Goal: Find specific fact: Find specific page/section

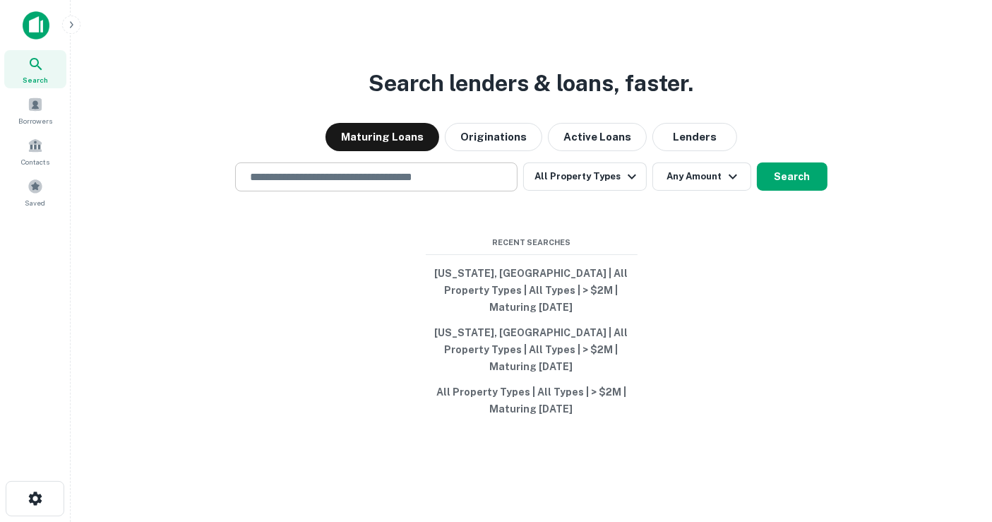
click at [306, 185] on input "text" at bounding box center [376, 177] width 270 height 16
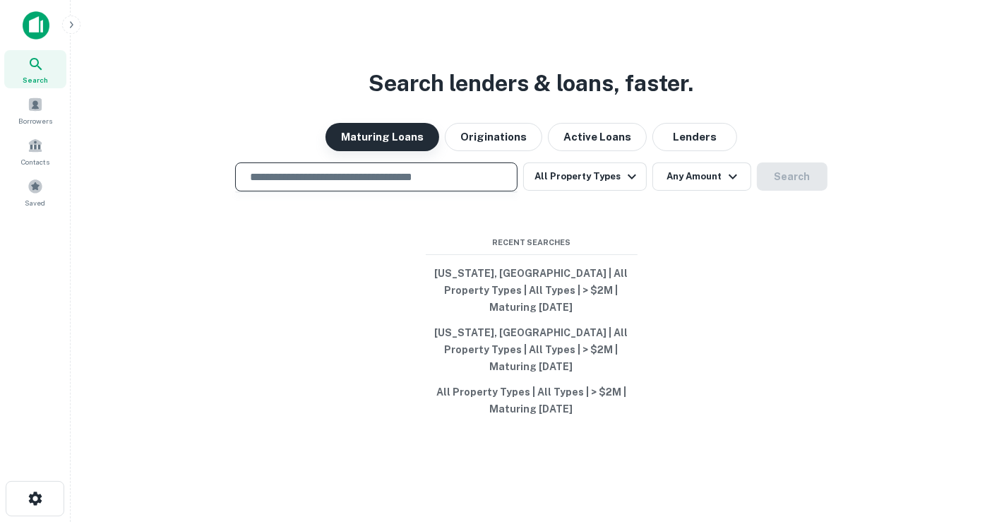
click at [407, 151] on button "Maturing Loans" at bounding box center [382, 137] width 114 height 28
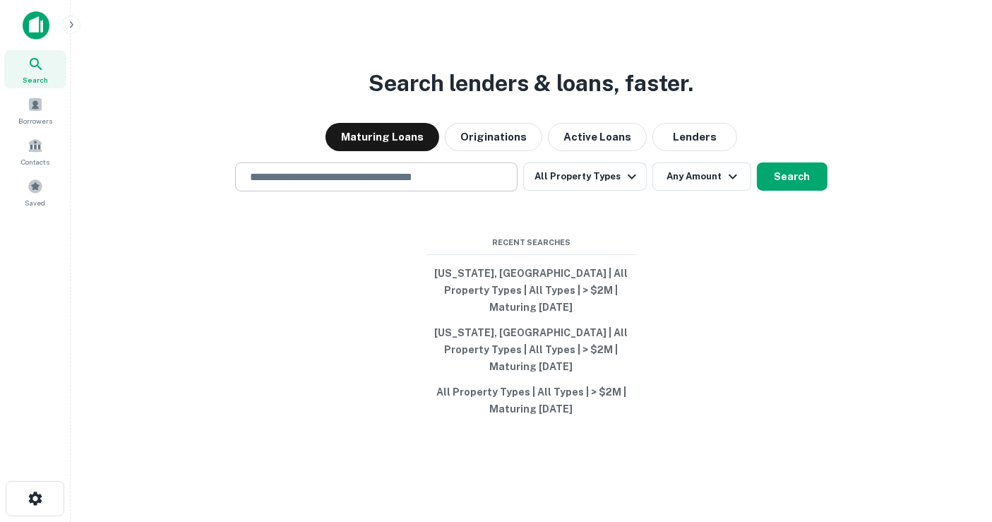
click at [377, 185] on input "text" at bounding box center [376, 177] width 270 height 16
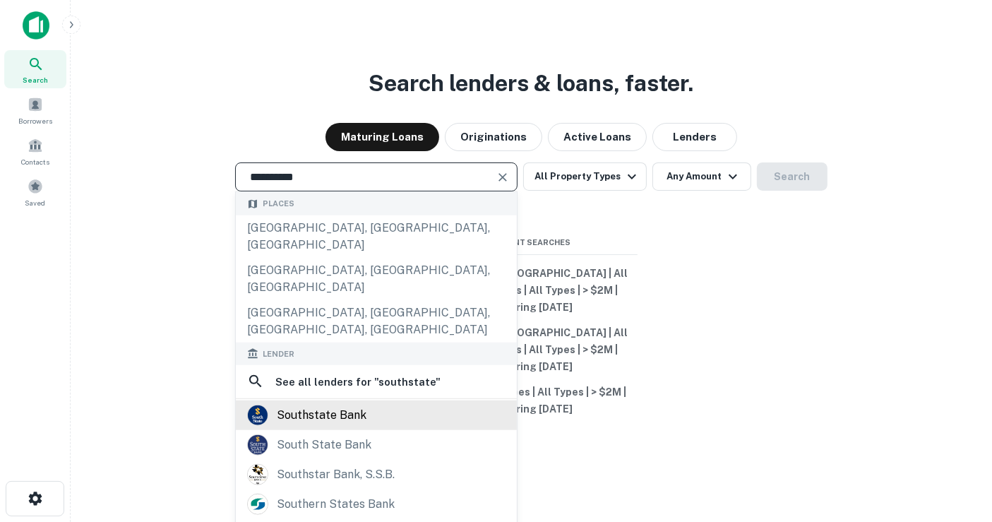
type input "**********"
click at [339, 404] on div "southstate bank" at bounding box center [322, 414] width 90 height 21
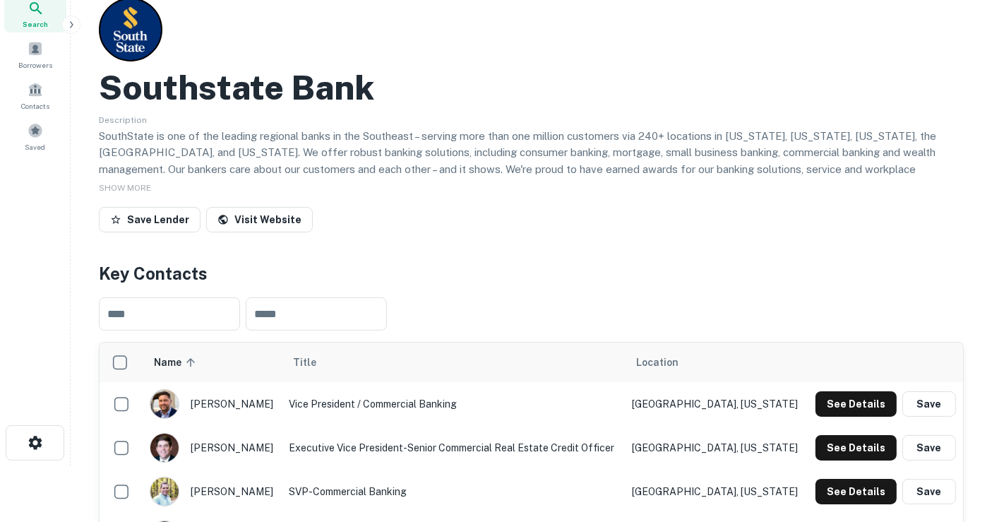
scroll to position [78, 0]
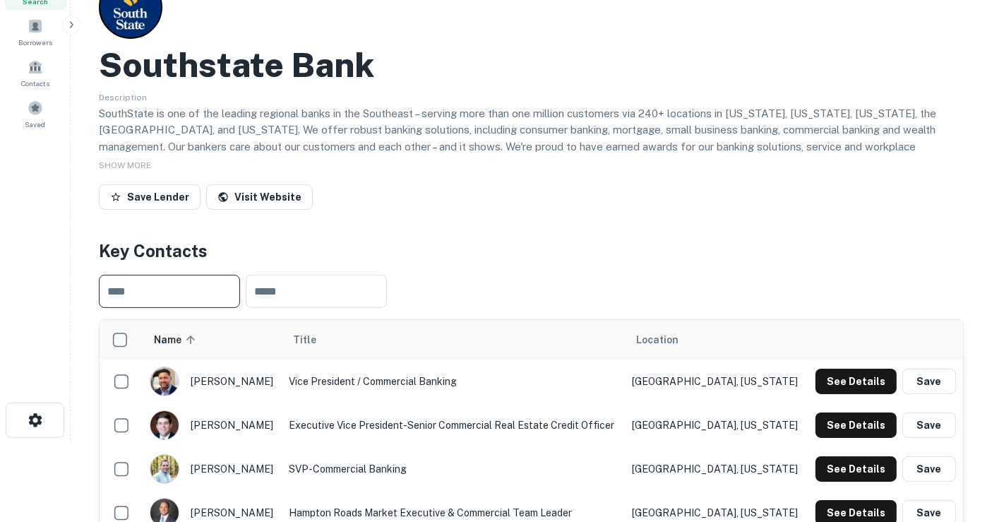
click at [184, 300] on input "text" at bounding box center [169, 291] width 141 height 33
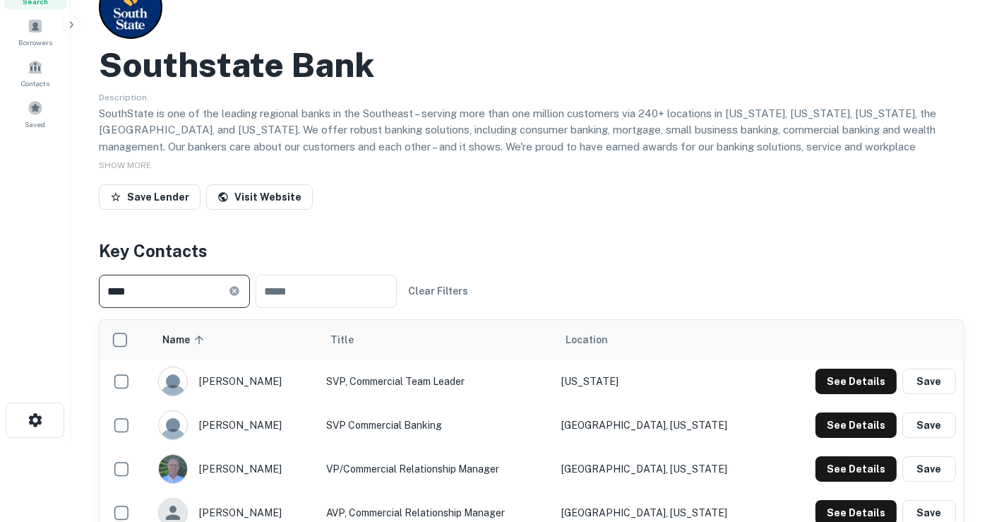
click at [191, 297] on input "****" at bounding box center [164, 291] width 130 height 33
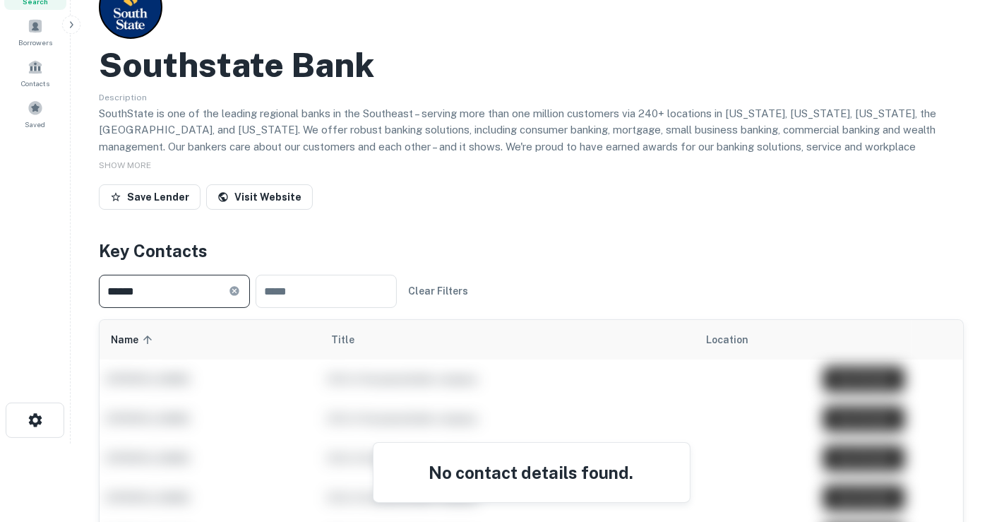
click at [186, 295] on input "******" at bounding box center [164, 291] width 130 height 33
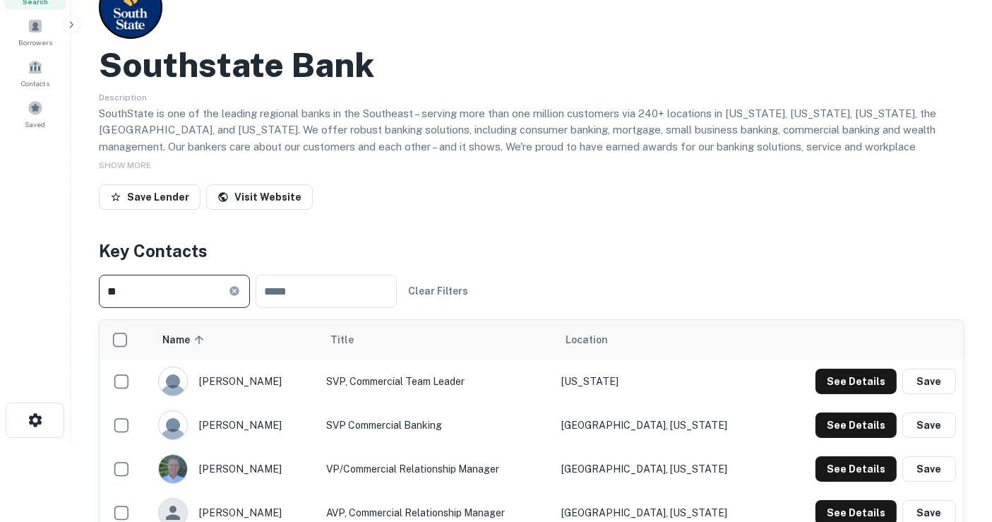
type input "*"
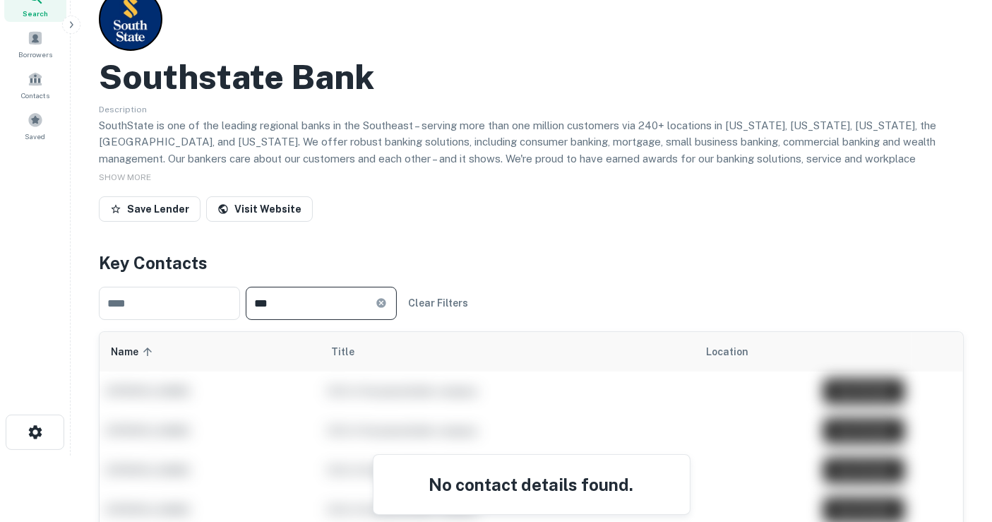
scroll to position [0, 0]
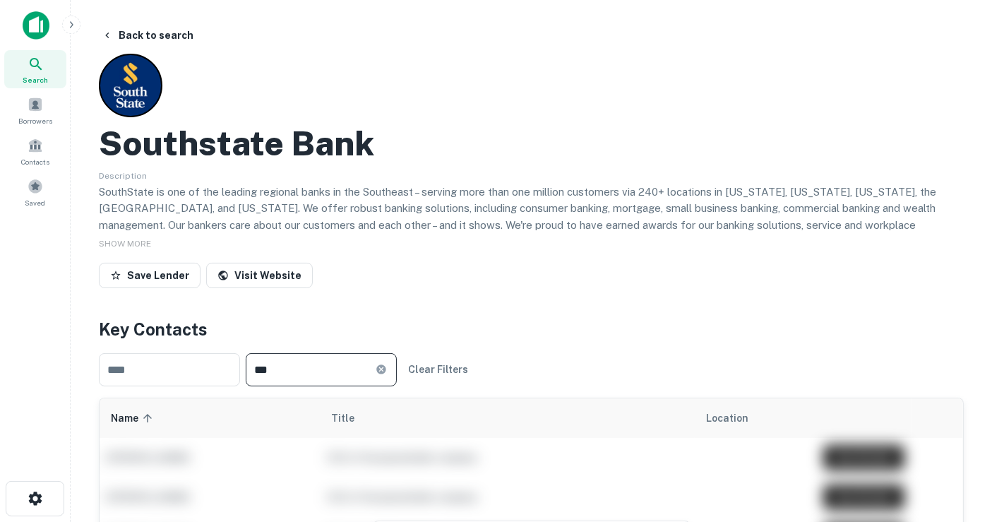
type input "***"
click at [61, 67] on div "Search" at bounding box center [35, 69] width 62 height 38
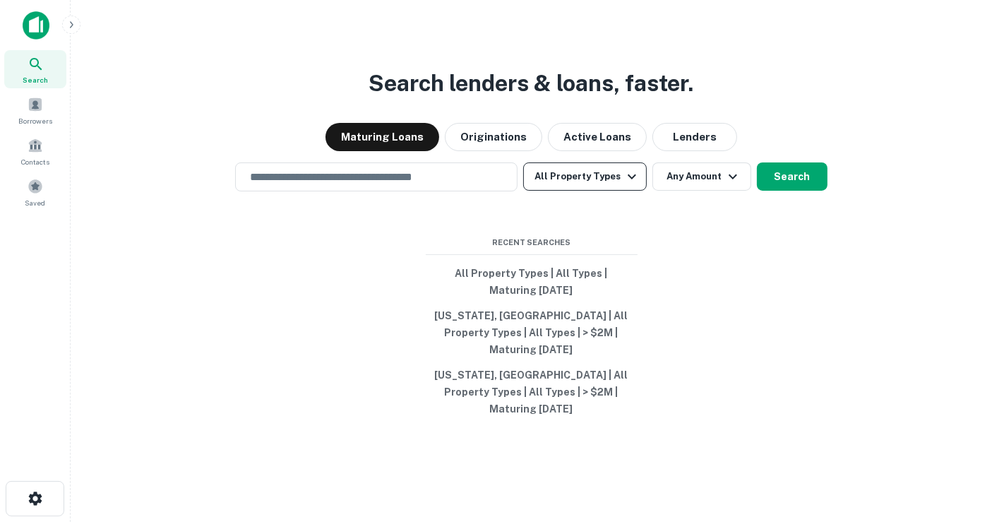
click at [629, 185] on icon "button" at bounding box center [631, 176] width 17 height 17
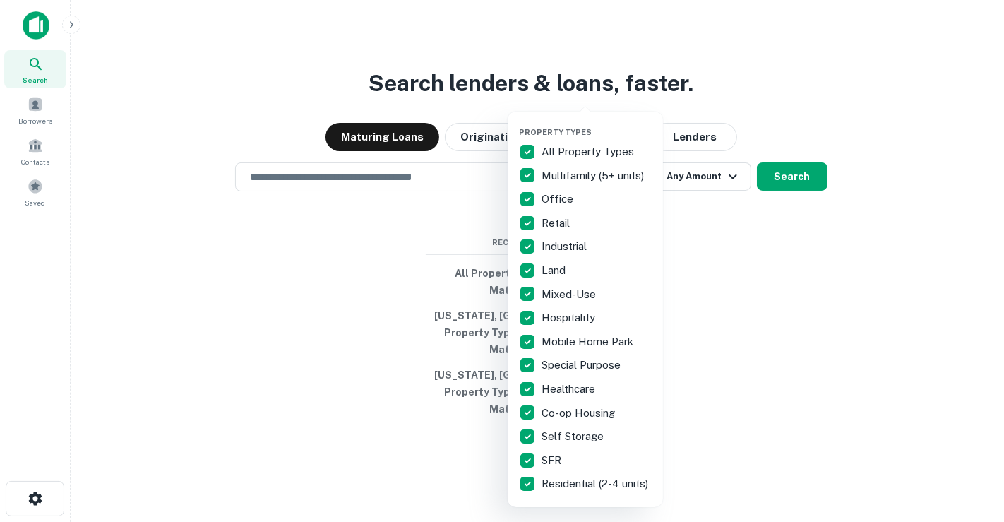
click at [738, 251] on div at bounding box center [502, 261] width 1004 height 522
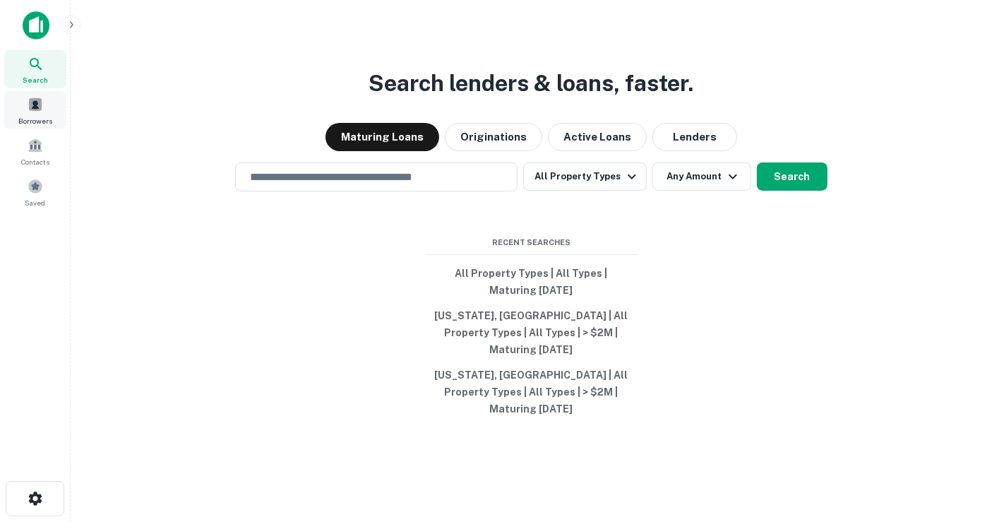
click at [44, 100] on div "Borrowers" at bounding box center [35, 110] width 62 height 38
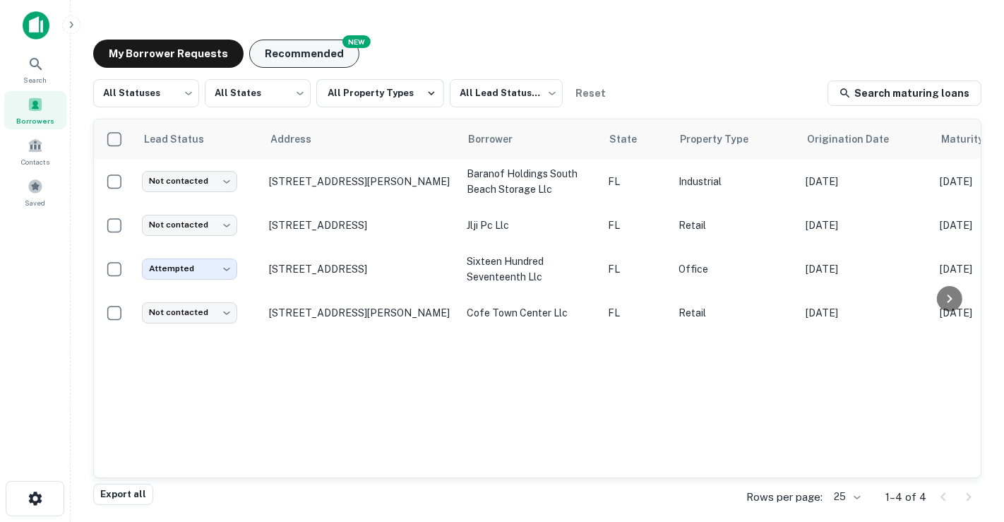
click at [312, 57] on button "Recommended" at bounding box center [304, 54] width 110 height 28
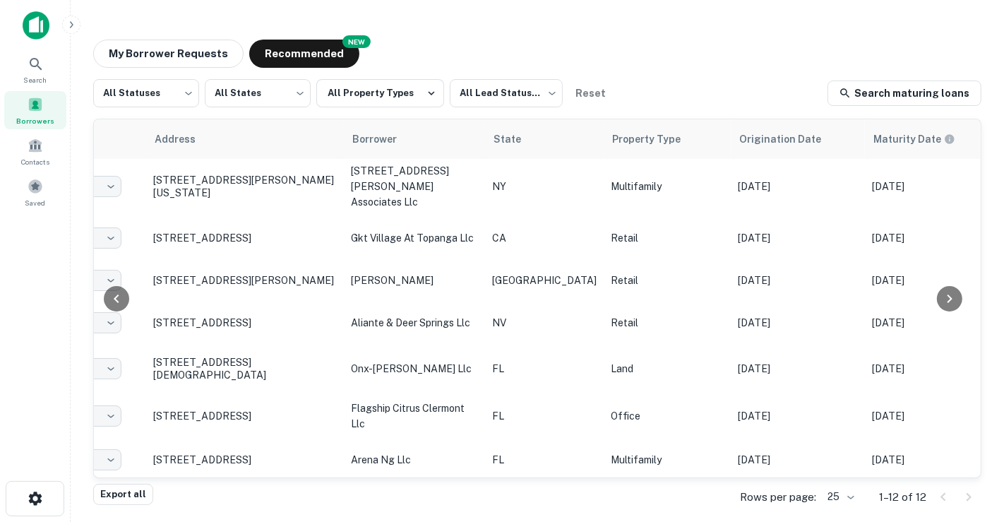
scroll to position [0, 116]
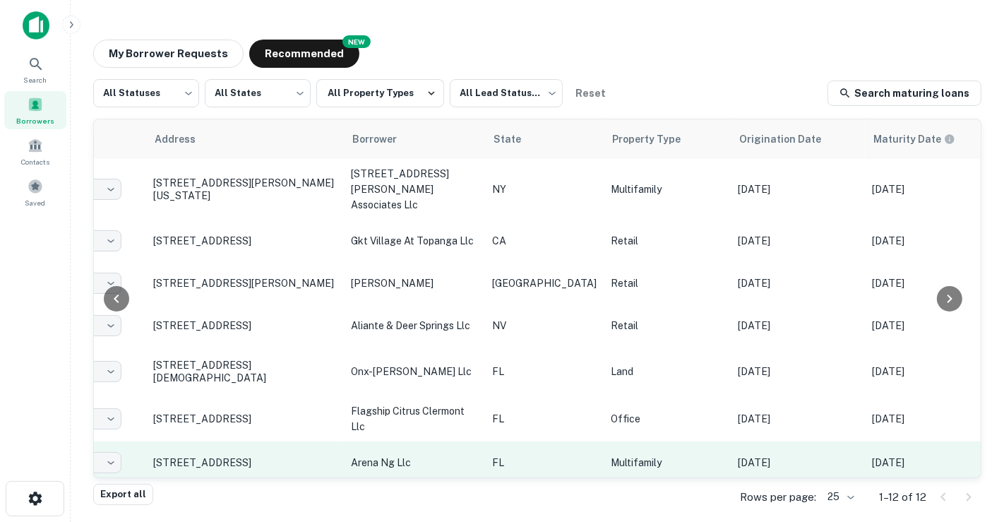
click at [611, 455] on p "Multifamily" at bounding box center [667, 463] width 113 height 16
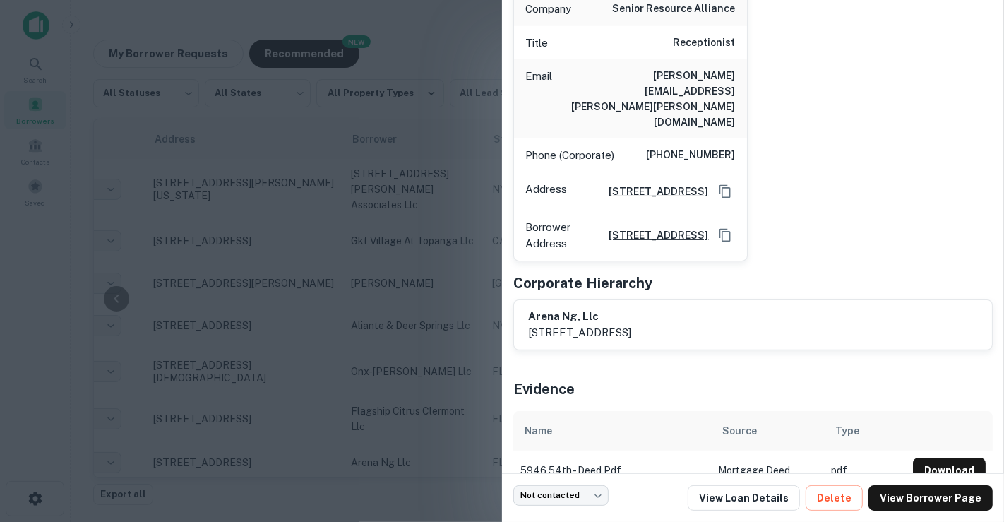
scroll to position [241, 0]
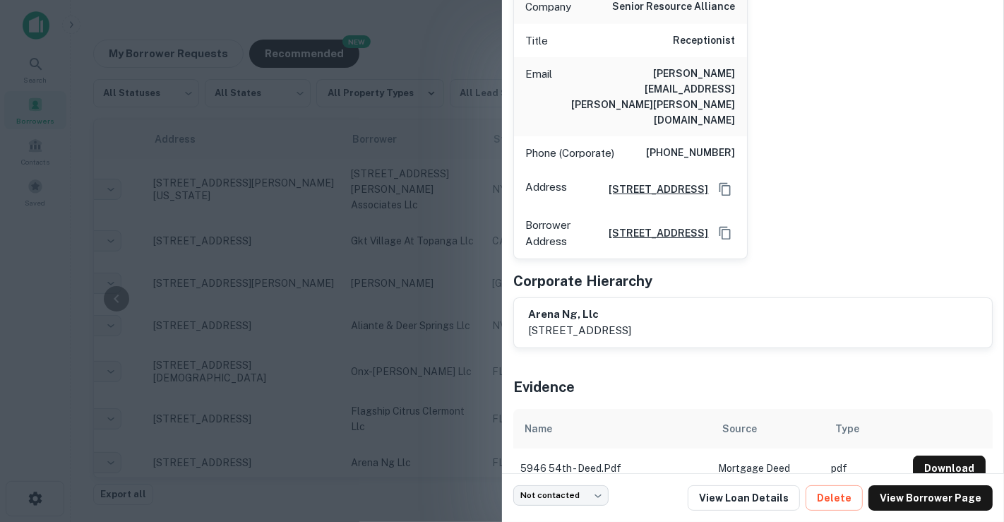
drag, startPoint x: 778, startPoint y: 304, endPoint x: 523, endPoint y: 306, distance: 254.8
click at [523, 306] on div "arena ng, llc [STREET_ADDRESS]" at bounding box center [753, 322] width 478 height 49
copy p "[STREET_ADDRESS]"
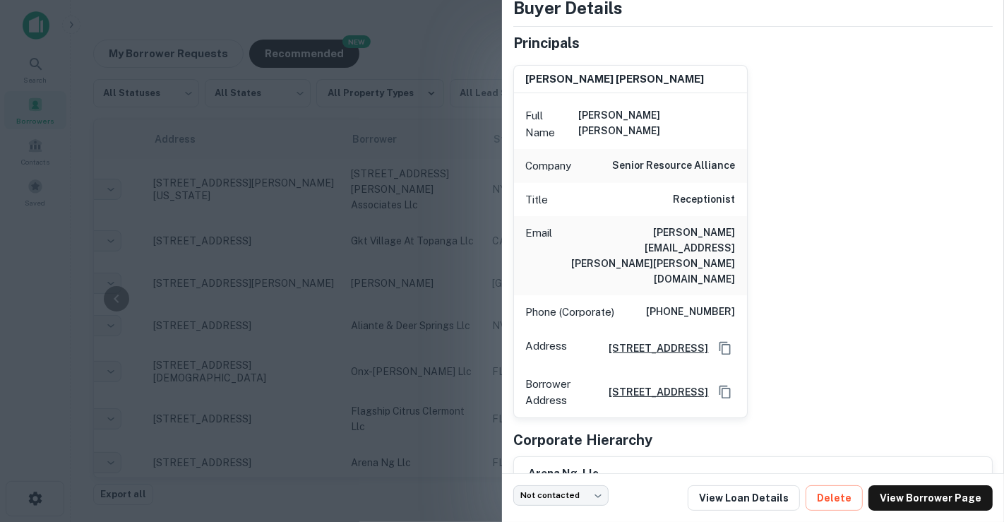
scroll to position [0, 0]
